Goal: Task Accomplishment & Management: Use online tool/utility

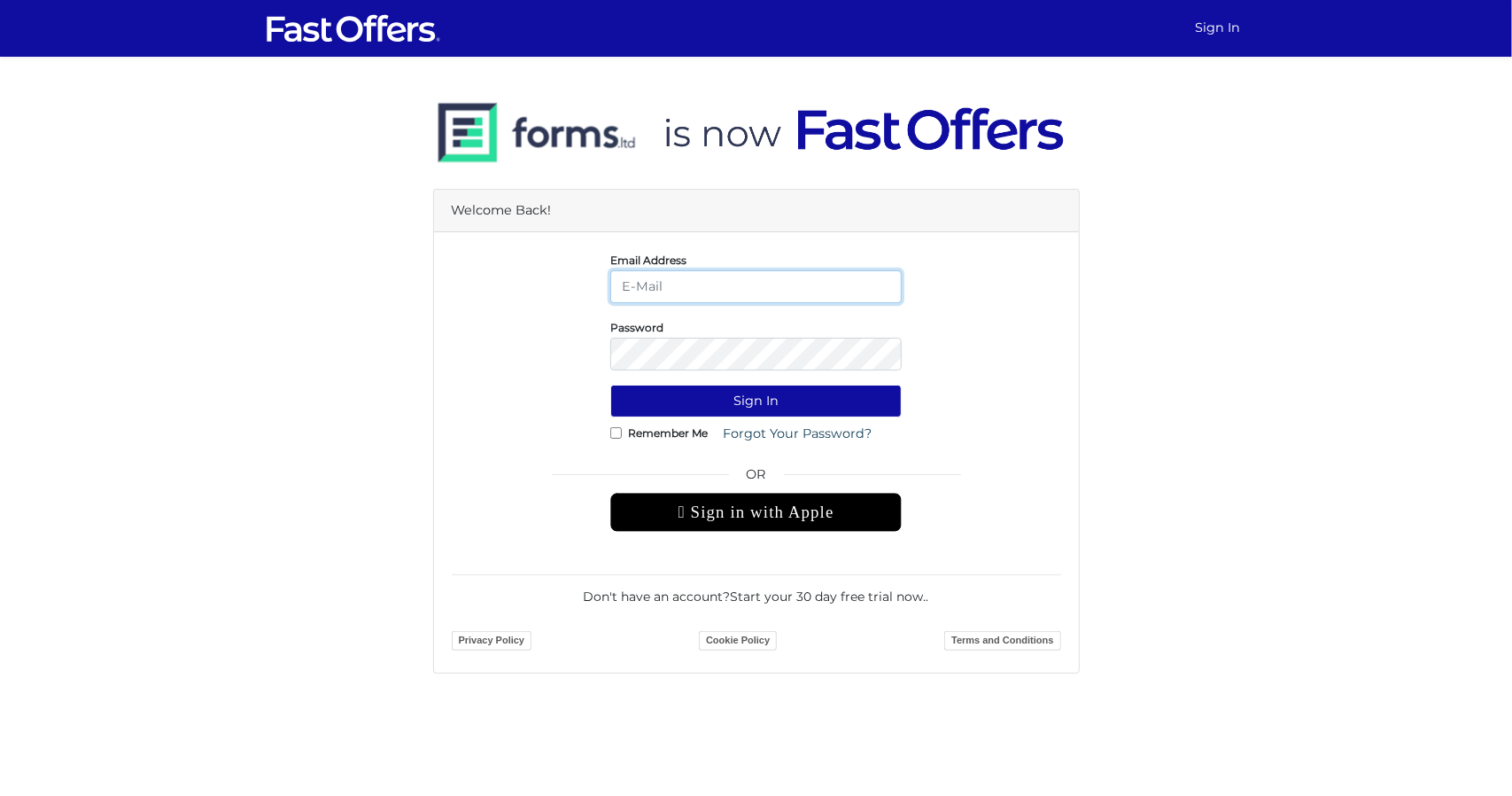
type input "dianaforbesrealtor@gmail.com"
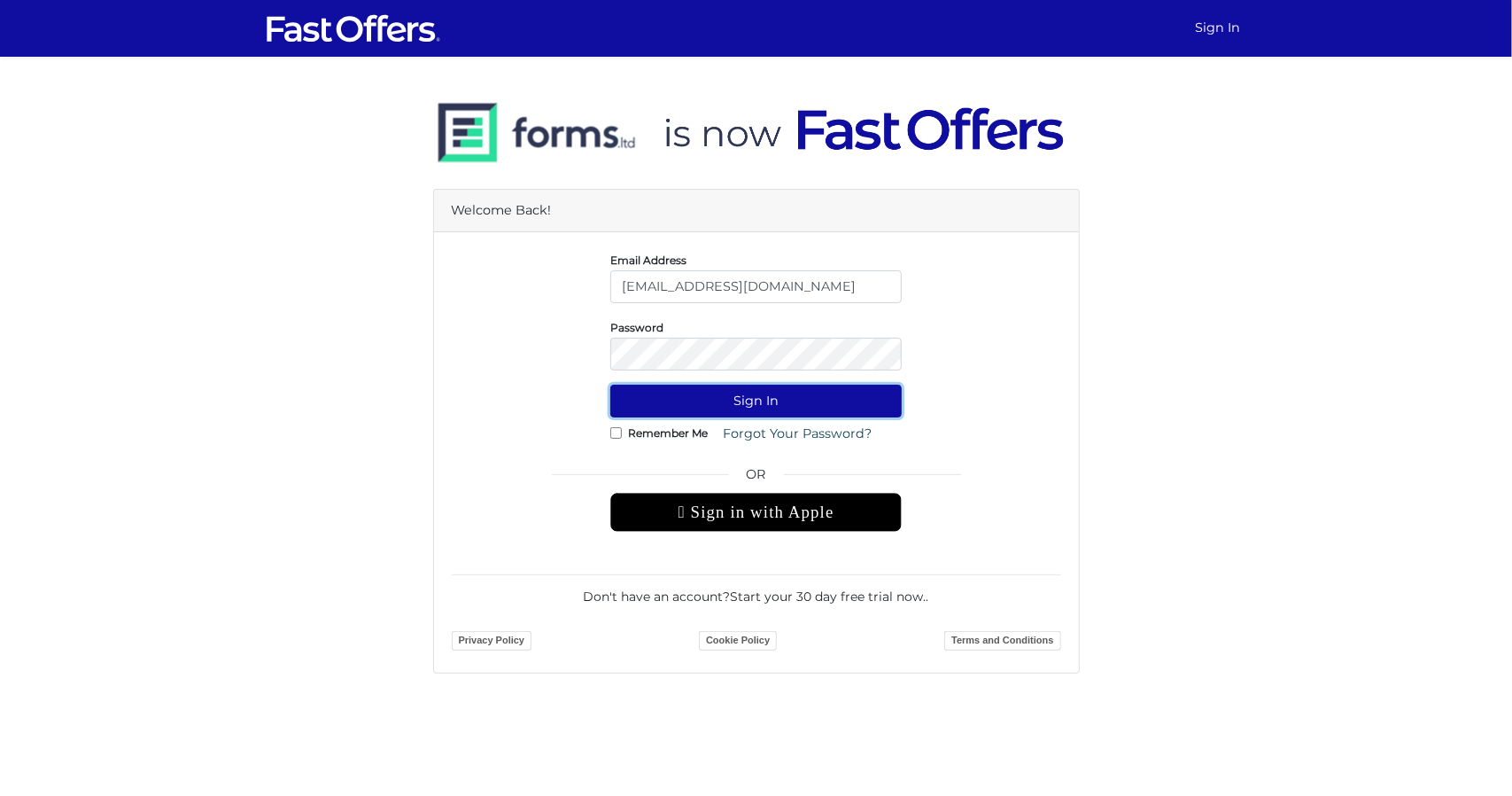
click at [747, 389] on button "Sign In" at bounding box center [756, 401] width 291 height 33
